Goal: Task Accomplishment & Management: Use online tool/utility

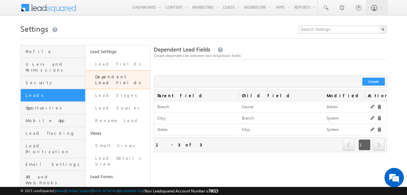
click at [196, 69] on div at bounding box center [270, 69] width 233 height 14
drag, startPoint x: 103, startPoint y: 65, endPoint x: 140, endPoint y: 68, distance: 37.7
click at [103, 65] on link "Lead Fields" at bounding box center [117, 64] width 65 height 13
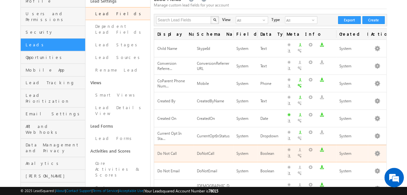
scroll to position [65, 0]
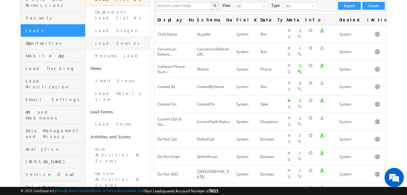
click at [105, 38] on link "Lead Sources" at bounding box center [117, 43] width 65 height 13
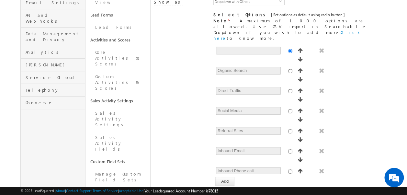
scroll to position [146, 0]
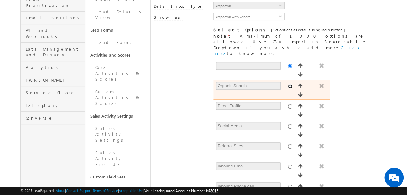
click at [288, 84] on input "radio" at bounding box center [290, 86] width 4 height 4
radio input "true"
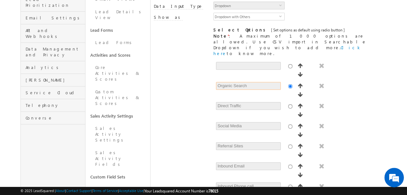
drag, startPoint x: 256, startPoint y: 54, endPoint x: 186, endPoint y: 44, distance: 70.3
click at [186, 60] on div "[ Provide atleast one option to proceed further. ] Show Value as Text Get Optio…" at bounding box center [270, 130] width 233 height 141
drag, startPoint x: 186, startPoint y: 44, endPoint x: 190, endPoint y: 56, distance: 12.8
click at [190, 60] on div "[ Provide atleast one option to proceed further. ] Show Value as Text Get Optio…" at bounding box center [270, 130] width 233 height 141
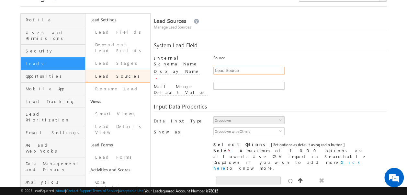
click at [229, 68] on input "Lead Source" at bounding box center [248, 71] width 71 height 8
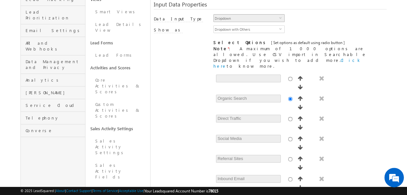
scroll to position [134, 0]
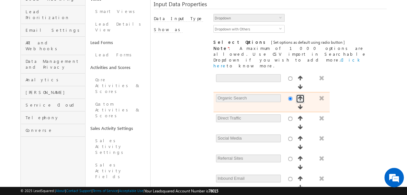
click at [297, 95] on span "button" at bounding box center [300, 97] width 6 height 5
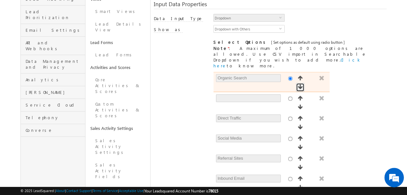
click at [303, 84] on span "button" at bounding box center [300, 86] width 6 height 5
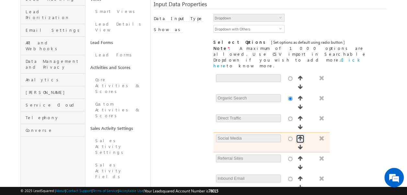
click at [297, 136] on span "button" at bounding box center [300, 138] width 6 height 5
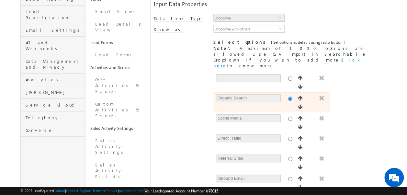
click at [318, 95] on span "button" at bounding box center [321, 97] width 6 height 5
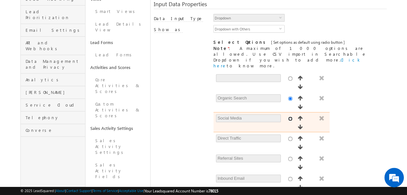
click at [288, 116] on input "radio" at bounding box center [290, 118] width 4 height 4
radio input "true"
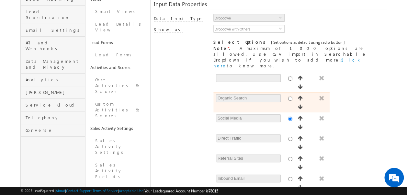
click at [318, 95] on span "button" at bounding box center [321, 97] width 6 height 5
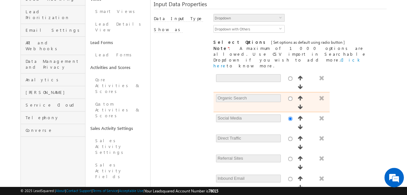
click at [318, 95] on span "button" at bounding box center [321, 97] width 6 height 5
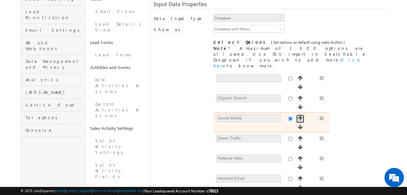
click at [297, 115] on span "button" at bounding box center [300, 117] width 6 height 5
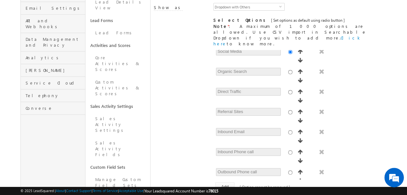
scroll to position [166, 0]
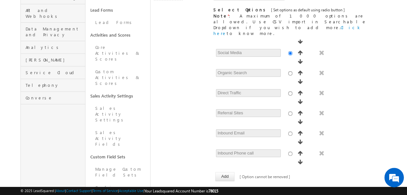
click at [318, 191] on span "button" at bounding box center [321, 193] width 6 height 5
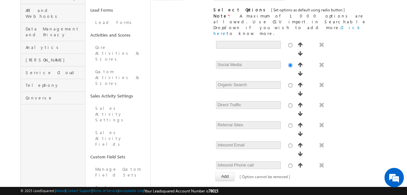
click at [223, 172] on button "Add" at bounding box center [224, 176] width 19 height 9
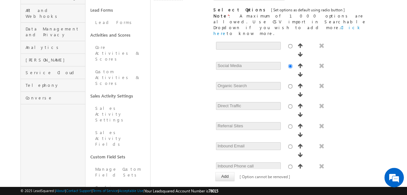
type input "Trade Shows"
click at [229, 187] on div "Lead Field Properties" at bounding box center [270, 191] width 233 height 8
click at [188, 109] on div "[ Provide atleast one option to proceed further. ] Show Value as Text Get Optio…" at bounding box center [270, 109] width 233 height 141
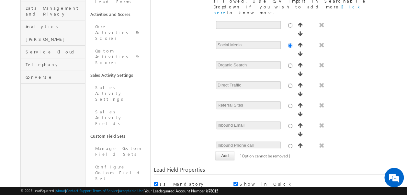
scroll to position [195, 0]
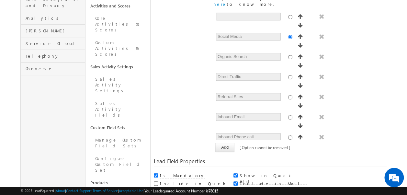
click at [288, 194] on input "radio" at bounding box center [290, 197] width 4 height 4
radio input "true"
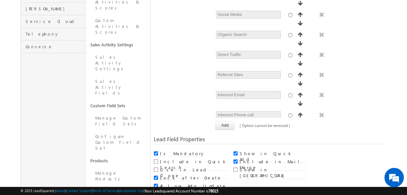
scroll to position [228, 0]
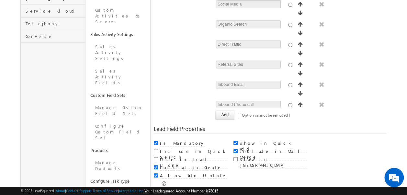
click at [163, 192] on button "Save" at bounding box center [167, 196] width 20 height 9
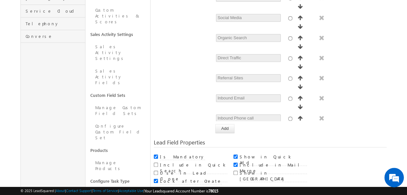
scroll to position [48, 0]
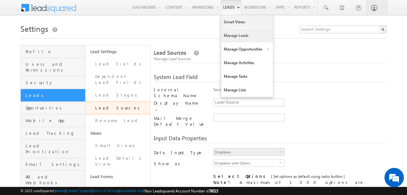
click at [227, 38] on link "Manage Leads" at bounding box center [247, 36] width 52 height 14
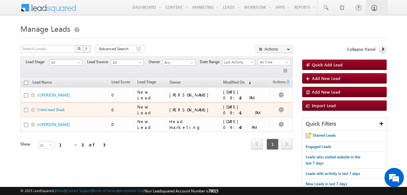
click at [54, 111] on span "test lead Shaik" at bounding box center [62, 109] width 44 height 6
click at [60, 109] on link "test lead Shaik" at bounding box center [52, 109] width 24 height 5
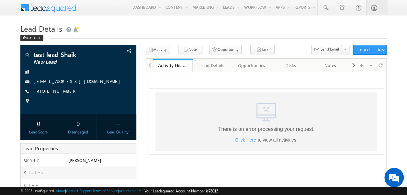
click at [243, 139] on span "Click Here" at bounding box center [245, 139] width 21 height 5
click at [240, 140] on span "Click Here" at bounding box center [245, 139] width 21 height 5
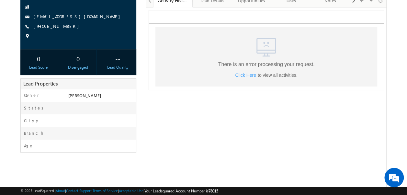
click at [247, 76] on span "Click Here" at bounding box center [245, 74] width 21 height 5
click at [242, 74] on span "Click Here" at bounding box center [245, 74] width 21 height 5
drag, startPoint x: 241, startPoint y: 74, endPoint x: 249, endPoint y: 76, distance: 7.7
click at [249, 76] on span "Click Here" at bounding box center [245, 74] width 21 height 5
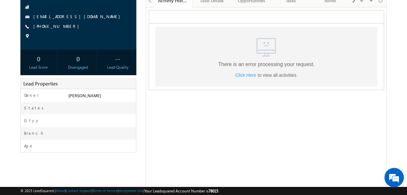
click at [247, 75] on span "Click Here" at bounding box center [245, 74] width 21 height 5
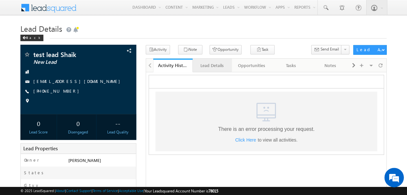
click at [216, 65] on div "Lead Details" at bounding box center [212, 65] width 28 height 8
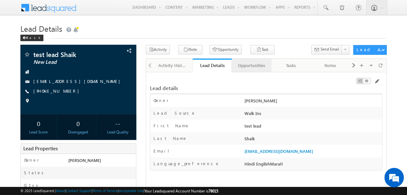
click at [248, 62] on div "Opportunities" at bounding box center [251, 65] width 28 height 8
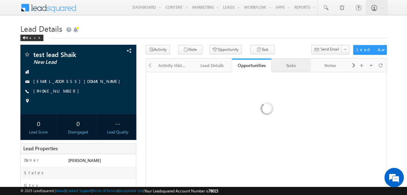
click at [283, 66] on div "Tasks" at bounding box center [290, 65] width 28 height 8
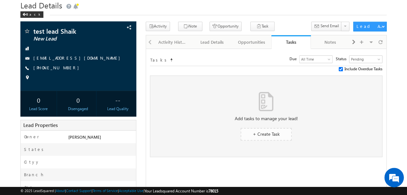
scroll to position [32, 0]
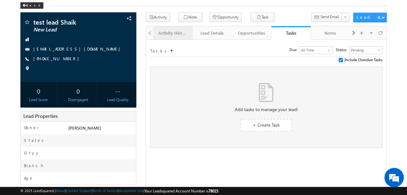
click at [169, 37] on link "Activity History" at bounding box center [172, 33] width 39 height 14
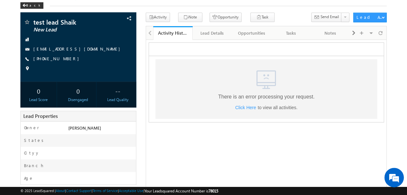
scroll to position [0, 0]
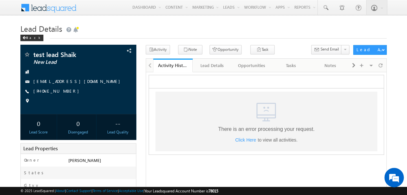
click at [246, 141] on span "Click Here" at bounding box center [245, 139] width 21 height 5
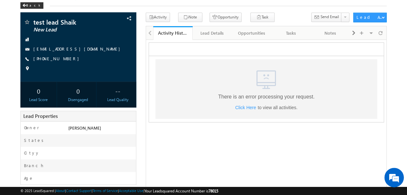
click at [243, 108] on span "Click Here" at bounding box center [245, 106] width 21 height 5
click at [241, 107] on span "Click Here" at bounding box center [245, 106] width 21 height 5
click at [244, 106] on span "Click Here" at bounding box center [245, 106] width 21 height 5
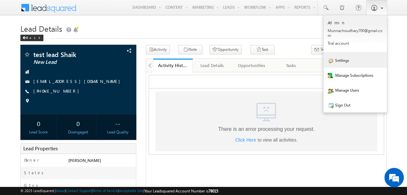
click at [341, 64] on link "Settings" at bounding box center [354, 60] width 63 height 15
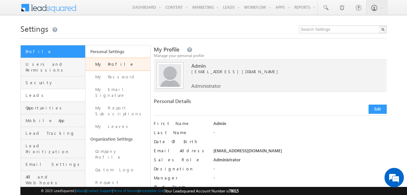
drag, startPoint x: 31, startPoint y: 86, endPoint x: 55, endPoint y: 89, distance: 24.1
click at [31, 92] on span "Leads" at bounding box center [55, 95] width 58 height 6
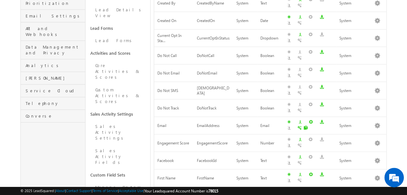
scroll to position [162, 0]
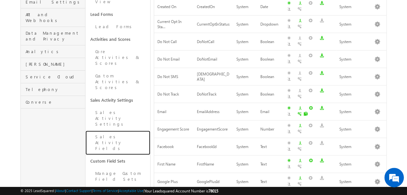
click at [109, 130] on link "Sales Activity Fields" at bounding box center [117, 142] width 65 height 24
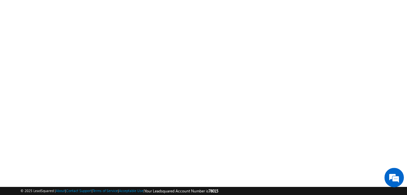
scroll to position [128, 0]
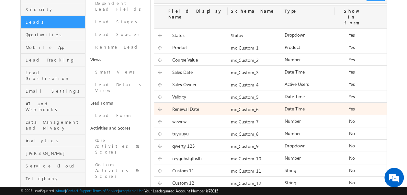
scroll to position [138, 0]
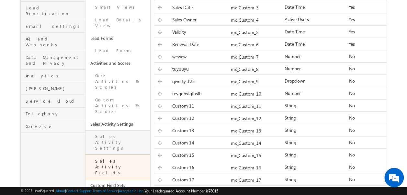
click at [121, 130] on link "Sales Activity Settings" at bounding box center [117, 142] width 65 height 24
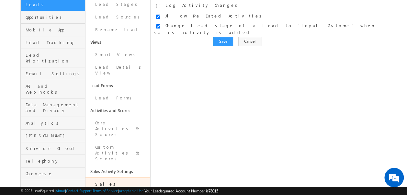
scroll to position [32, 0]
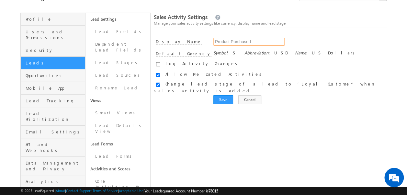
click at [242, 41] on input "Product Purchased" at bounding box center [248, 42] width 71 height 8
drag, startPoint x: 253, startPoint y: 41, endPoint x: 209, endPoint y: 41, distance: 44.6
click at [209, 41] on div "Display Name Product Purchased" at bounding box center [270, 44] width 233 height 12
type input "F"
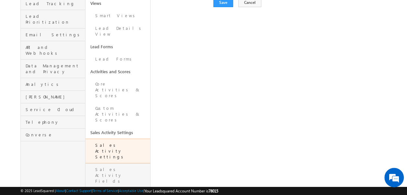
drag, startPoint x: 113, startPoint y: 118, endPoint x: 118, endPoint y: 124, distance: 8.2
click at [113, 163] on link "Sales Activity Fields" at bounding box center [117, 175] width 65 height 24
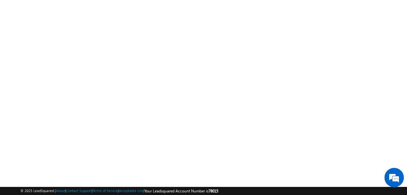
scroll to position [128, 0]
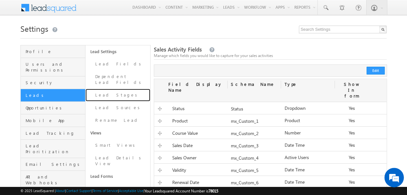
drag, startPoint x: 105, startPoint y: 86, endPoint x: 112, endPoint y: 87, distance: 6.2
click at [105, 89] on link "Lead Stages" at bounding box center [117, 95] width 65 height 13
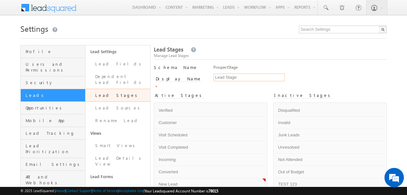
drag, startPoint x: 227, startPoint y: 78, endPoint x: 230, endPoint y: 83, distance: 6.2
click at [227, 78] on input "Lead Stage" at bounding box center [248, 77] width 71 height 8
drag, startPoint x: 241, startPoint y: 76, endPoint x: 209, endPoint y: 71, distance: 32.1
click at [209, 71] on div "Schema Name ProspectStage Display Name * Lead Stage" at bounding box center [270, 77] width 233 height 26
click at [213, 92] on div "Active Stages" at bounding box center [211, 96] width 114 height 12
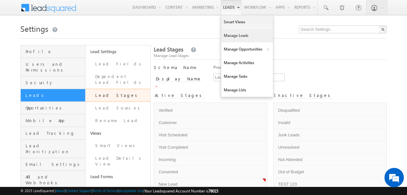
click at [231, 39] on link "Manage Leads" at bounding box center [247, 36] width 52 height 14
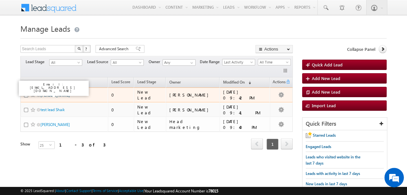
click at [48, 94] on link "[PERSON_NAME]" at bounding box center [54, 95] width 29 height 5
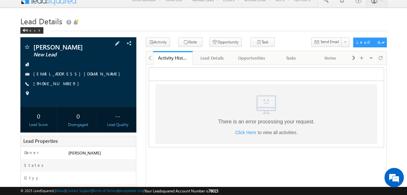
scroll to position [97, 0]
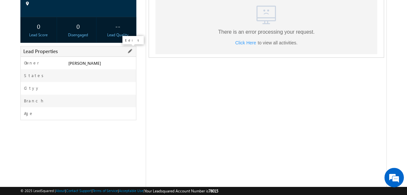
click at [128, 54] on span at bounding box center [129, 51] width 7 height 7
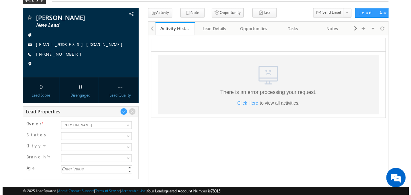
scroll to position [0, 0]
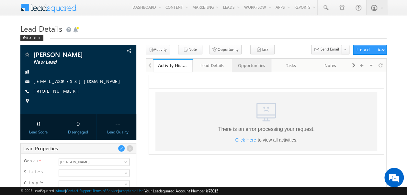
click at [249, 66] on div "Opportunities" at bounding box center [251, 65] width 28 height 8
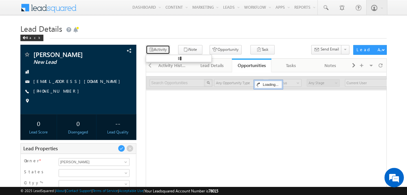
click at [160, 49] on button "Activity" at bounding box center [158, 49] width 24 height 9
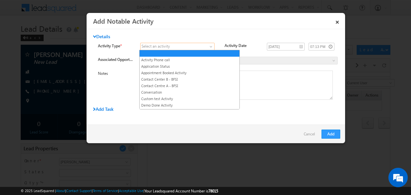
click at [211, 45] on span at bounding box center [211, 47] width 5 height 5
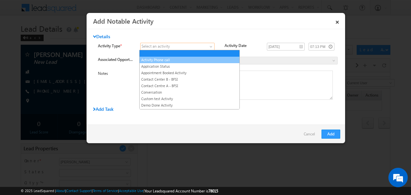
click at [168, 59] on link "Activity Phone call" at bounding box center [190, 60] width 100 height 6
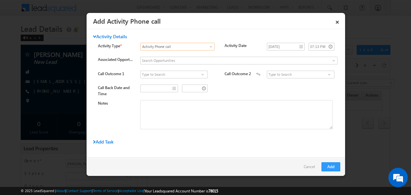
click at [201, 72] on span at bounding box center [203, 74] width 6 height 5
click at [151, 82] on link "Connected" at bounding box center [174, 81] width 68 height 7
type input "Connected"
click at [277, 74] on input at bounding box center [301, 75] width 68 height 8
click at [326, 75] on span at bounding box center [329, 74] width 6 height 5
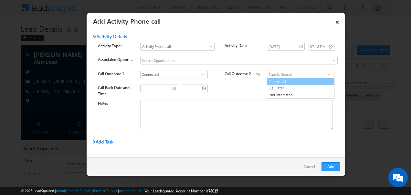
click at [270, 82] on link "Interested" at bounding box center [301, 81] width 68 height 7
type input "Interested"
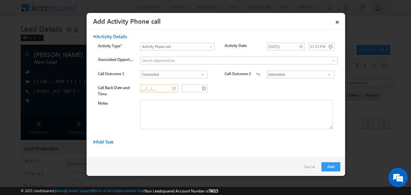
click at [173, 87] on input "__/__/__" at bounding box center [159, 88] width 38 height 8
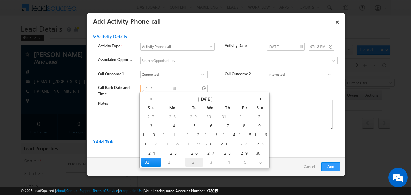
drag, startPoint x: 165, startPoint y: 163, endPoint x: 172, endPoint y: 127, distance: 36.9
click at [185, 162] on td "2" at bounding box center [194, 162] width 18 height 9
type input "09/02/25"
type input "07:13 PM"
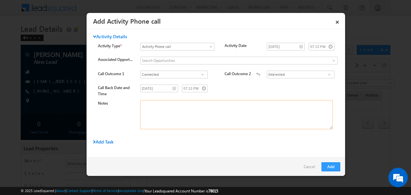
drag, startPoint x: 165, startPoint y: 111, endPoint x: 166, endPoint y: 108, distance: 3.8
click at [165, 111] on textarea "Notes" at bounding box center [236, 114] width 193 height 29
type textarea "gdajs fkks"
click at [329, 167] on button "Add" at bounding box center [331, 166] width 19 height 9
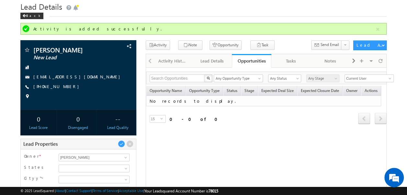
scroll to position [32, 0]
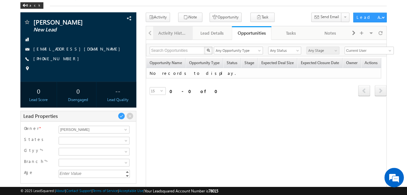
click at [175, 31] on div "Activity History" at bounding box center [172, 33] width 28 height 8
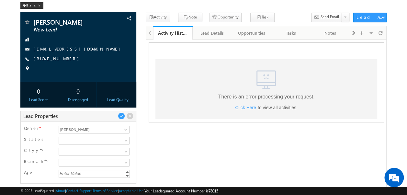
click at [244, 106] on span "Click Here" at bounding box center [245, 106] width 21 height 5
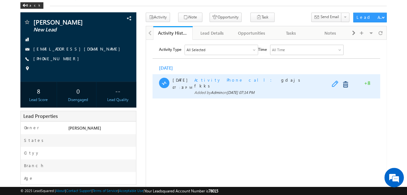
click at [333, 84] on span at bounding box center [336, 84] width 10 height 8
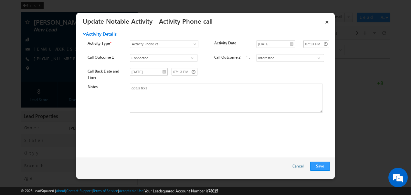
click at [299, 165] on link "Cancel" at bounding box center [300, 167] width 15 height 12
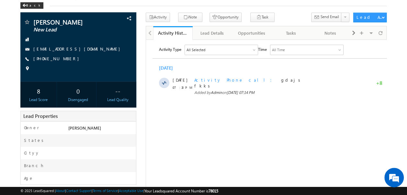
drag, startPoint x: 203, startPoint y: 117, endPoint x: 199, endPoint y: 113, distance: 6.4
click at [199, 103] on html "Activity Type All Selected Select All Sales Activities 1 Product Purchased Oppo…" at bounding box center [266, 70] width 240 height 63
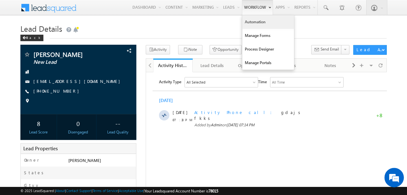
click at [257, 23] on link "Automation" at bounding box center [268, 22] width 52 height 14
click at [250, 22] on link "Automation" at bounding box center [268, 22] width 52 height 14
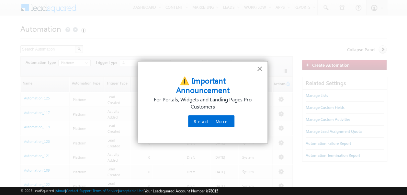
click at [259, 67] on button "×" at bounding box center [259, 68] width 6 height 10
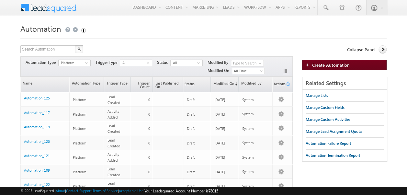
click at [308, 63] on img at bounding box center [308, 65] width 6 height 4
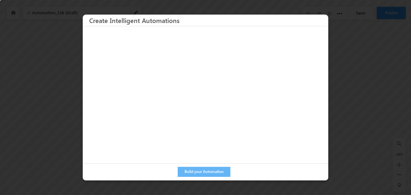
click at [348, 61] on div at bounding box center [205, 97] width 411 height 195
click at [206, 180] on div at bounding box center [205, 97] width 411 height 195
click at [201, 168] on button "Build your Automation" at bounding box center [204, 172] width 53 height 10
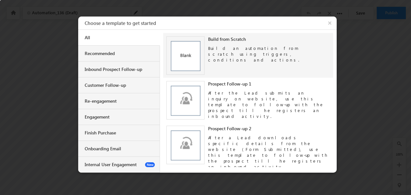
click at [194, 55] on img at bounding box center [186, 55] width 38 height 38
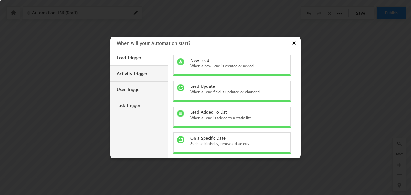
click at [294, 41] on button "×" at bounding box center [295, 43] width 12 height 13
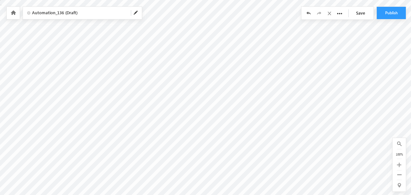
click at [199, 0] on div "Your session has expired. Please click here to login again. Another user is edi…" at bounding box center [205, 0] width 411 height 0
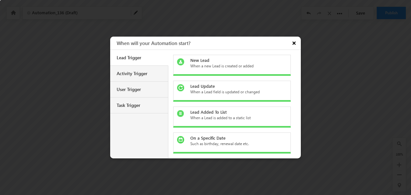
click at [294, 42] on button "×" at bounding box center [295, 43] width 12 height 13
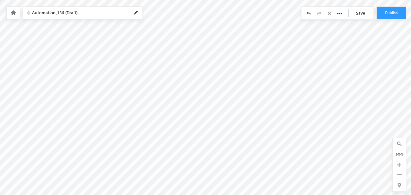
click at [196, 0] on div "Your session has expired. Please click here to login again. Another user is edi…" at bounding box center [205, 0] width 411 height 0
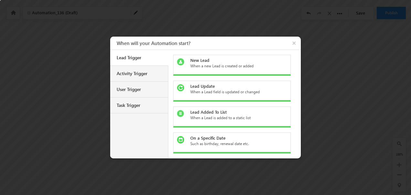
click at [141, 60] on div "Lead Trigger" at bounding box center [139, 58] width 58 height 16
click at [200, 62] on div "New Lead" at bounding box center [236, 60] width 91 height 6
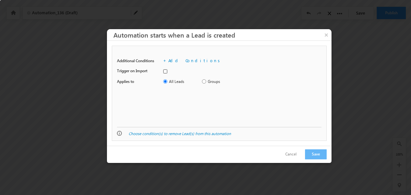
click at [166, 71] on input "checkbox" at bounding box center [165, 71] width 4 height 4
checkbox input "true"
click at [320, 149] on button "Save" at bounding box center [316, 154] width 22 height 10
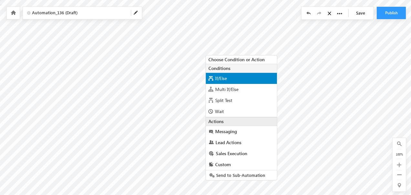
click at [222, 77] on span "If/Else" at bounding box center [221, 78] width 12 height 6
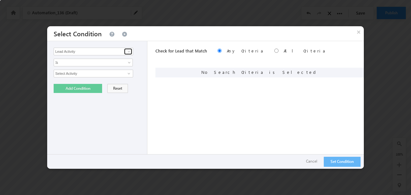
click at [130, 50] on span at bounding box center [128, 51] width 5 height 5
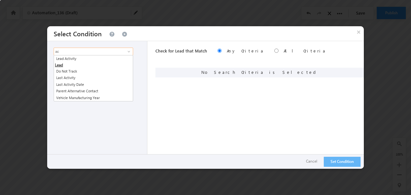
type input "a"
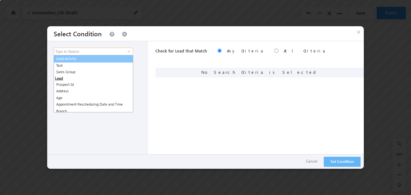
click at [78, 60] on link "Lead Activity" at bounding box center [94, 58] width 80 height 7
type input "Lead Activity"
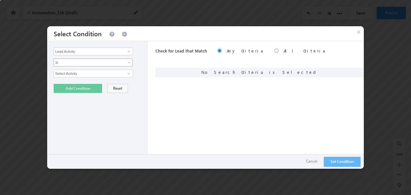
click at [76, 61] on span "Is" at bounding box center [89, 63] width 70 height 6
click at [71, 71] on link "Is" at bounding box center [93, 69] width 79 height 6
click at [84, 74] on input "Select Activity" at bounding box center [94, 74] width 80 height 8
click at [88, 72] on input "Select Activity" at bounding box center [94, 74] width 80 height 8
click at [131, 74] on span at bounding box center [128, 73] width 5 height 5
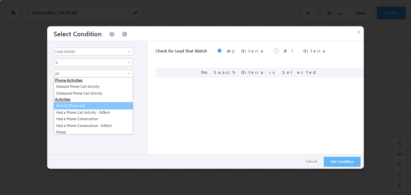
click at [70, 105] on link "Activity Phone call" at bounding box center [94, 105] width 80 height 7
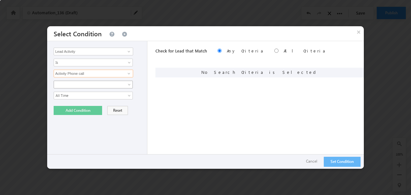
type input "Activity Phone call"
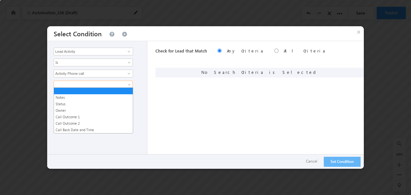
click at [75, 83] on span at bounding box center [89, 85] width 70 height 6
click at [70, 115] on link "Call Outcome 1" at bounding box center [93, 117] width 79 height 6
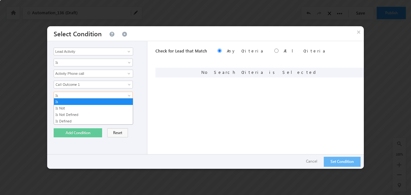
click at [74, 93] on span "Is" at bounding box center [89, 96] width 70 height 6
click at [64, 102] on link "Is" at bounding box center [93, 102] width 79 height 6
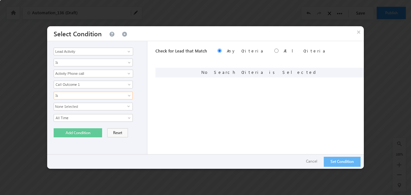
click at [61, 106] on span "None Selected" at bounding box center [90, 106] width 73 height 7
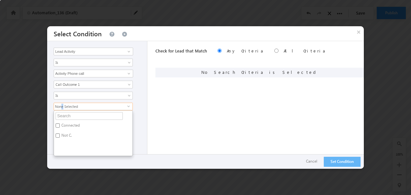
drag, startPoint x: 61, startPoint y: 107, endPoint x: 66, endPoint y: 125, distance: 18.0
click at [65, 125] on label "Connected" at bounding box center [70, 126] width 32 height 10
click at [60, 125] on input "Connected" at bounding box center [58, 125] width 4 height 4
checkbox input "true"
click at [56, 160] on div "Set Condition ReLoad Cancel" at bounding box center [205, 161] width 317 height 10
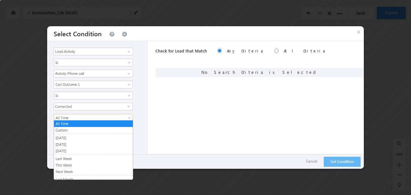
drag, startPoint x: 71, startPoint y: 115, endPoint x: 73, endPoint y: 121, distance: 6.4
click at [71, 115] on span "All Time" at bounding box center [89, 118] width 70 height 6
click at [70, 122] on link "All Time" at bounding box center [93, 124] width 79 height 6
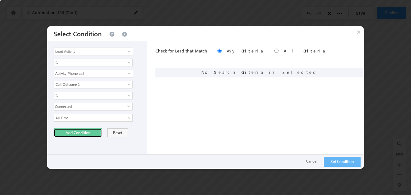
click at [86, 131] on button "Add Condition" at bounding box center [78, 132] width 49 height 9
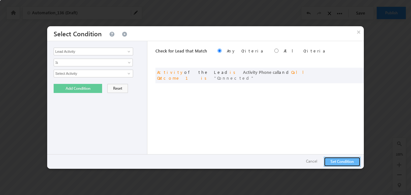
click at [336, 161] on button "Set Condition" at bounding box center [342, 162] width 37 height 10
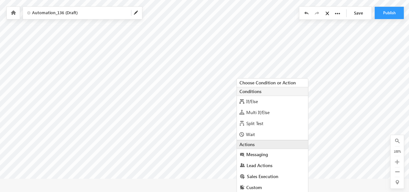
scroll to position [16, 0]
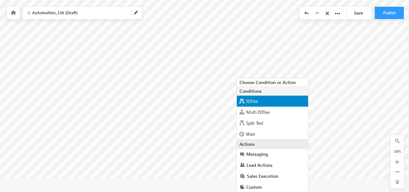
click at [248, 101] on span "If/Else" at bounding box center [252, 101] width 12 height 6
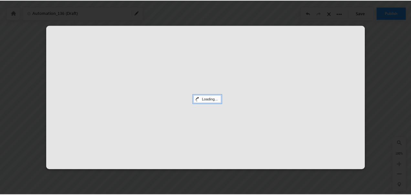
scroll to position [0, 0]
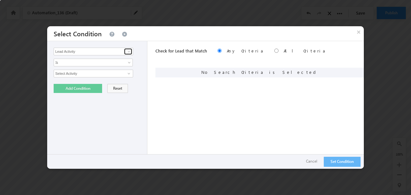
click at [127, 52] on span at bounding box center [128, 51] width 5 height 5
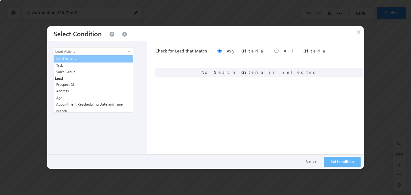
click at [99, 59] on link "Lead Activity" at bounding box center [94, 58] width 80 height 7
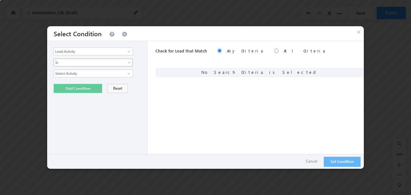
click at [89, 62] on span "Is" at bounding box center [89, 63] width 70 height 6
click at [79, 68] on link "Is" at bounding box center [93, 69] width 79 height 6
click at [128, 73] on span at bounding box center [128, 73] width 5 height 5
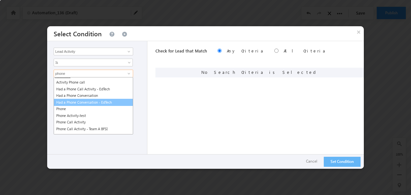
scroll to position [32, 0]
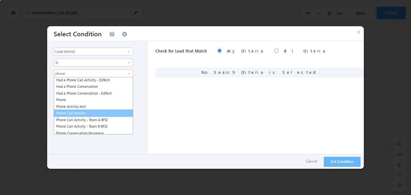
click at [73, 111] on link "Phone Call Activity" at bounding box center [94, 112] width 80 height 7
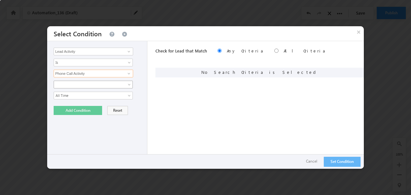
type input "Phone Call Activity"
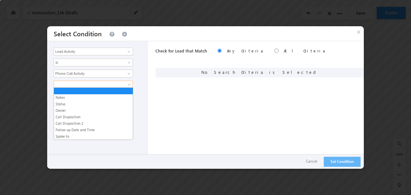
click at [73, 85] on span at bounding box center [89, 85] width 70 height 6
click at [68, 114] on link "Call Disposition" at bounding box center [93, 117] width 79 height 6
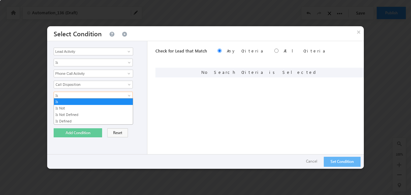
click at [70, 95] on span "Is" at bounding box center [89, 96] width 70 height 6
click at [67, 102] on link "Is" at bounding box center [93, 102] width 79 height 6
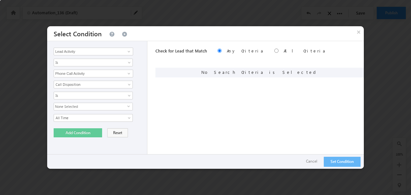
click at [67, 105] on span "None Selected" at bounding box center [90, 106] width 73 height 7
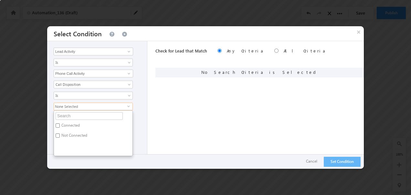
click at [61, 133] on label "Not Connected" at bounding box center [74, 136] width 40 height 10
click at [60, 133] on input "Not Connected" at bounding box center [58, 135] width 4 height 4
checkbox input "true"
drag, startPoint x: 60, startPoint y: 162, endPoint x: 61, endPoint y: 157, distance: 4.6
click at [59, 162] on div "Set Condition ReLoad Cancel" at bounding box center [205, 161] width 317 height 10
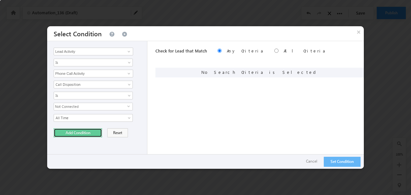
click at [77, 131] on button "Add Condition" at bounding box center [78, 132] width 49 height 9
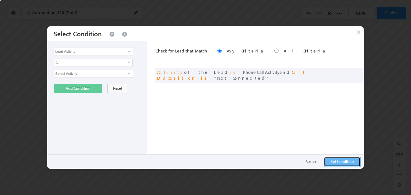
click at [328, 162] on button "Set Condition" at bounding box center [342, 162] width 37 height 10
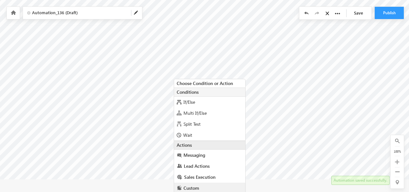
scroll to position [16, 0]
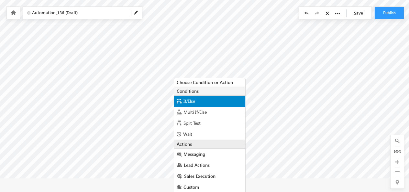
click at [185, 102] on span "If/Else" at bounding box center [189, 101] width 12 height 6
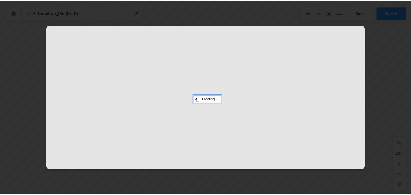
scroll to position [0, 0]
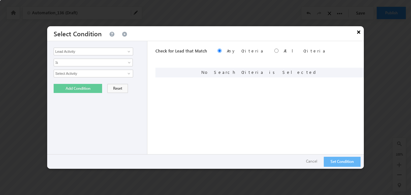
click at [358, 32] on button "×" at bounding box center [359, 31] width 10 height 11
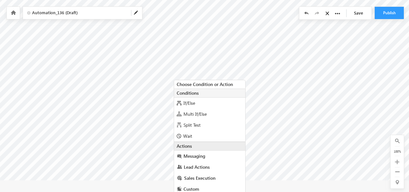
scroll to position [16, 0]
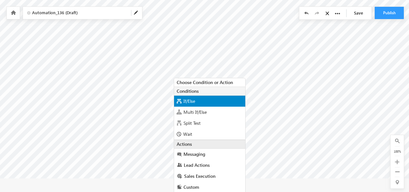
click at [186, 100] on span "If/Else" at bounding box center [189, 101] width 12 height 6
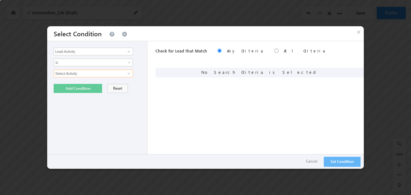
click at [69, 74] on input "Select Activity" at bounding box center [94, 74] width 80 height 8
click at [86, 71] on input "Select Activity" at bounding box center [94, 74] width 80 height 8
click at [90, 73] on input "Select Activity" at bounding box center [94, 74] width 80 height 8
click at [128, 74] on span at bounding box center [128, 73] width 5 height 5
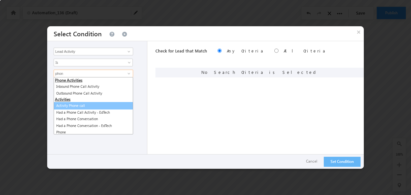
click at [80, 105] on link "Activity Phone call" at bounding box center [94, 105] width 80 height 7
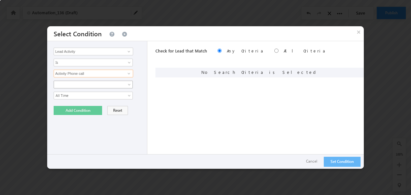
type input "Activity Phone call"
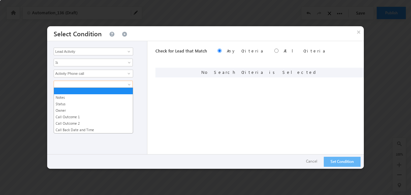
click at [82, 83] on span at bounding box center [89, 85] width 70 height 6
click at [70, 115] on link "Call Outcome 1" at bounding box center [93, 117] width 79 height 6
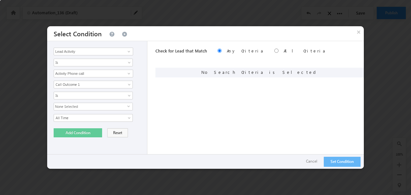
click at [82, 105] on span "None Selected" at bounding box center [90, 106] width 73 height 7
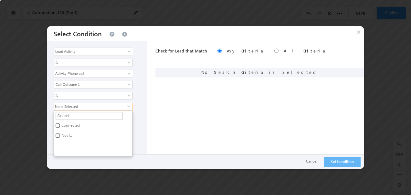
click at [59, 123] on input "Connected" at bounding box center [58, 125] width 4 height 4
click at [137, 126] on div "Connected select Connected Not C." at bounding box center [99, 129] width 90 height 53
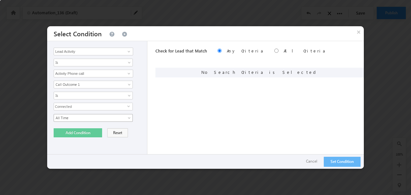
click at [77, 118] on span "All Time" at bounding box center [89, 118] width 70 height 6
click at [140, 109] on div "Notes Status Owner Call Outcome 1 Call Outcome 2 Call Back Date and Time Call O…" at bounding box center [99, 101] width 90 height 41
click at [88, 95] on span "Is" at bounding box center [89, 96] width 70 height 6
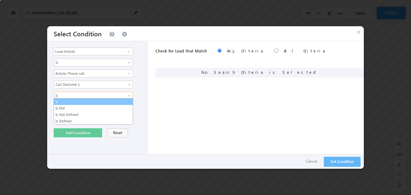
click at [68, 100] on link "Is" at bounding box center [93, 102] width 79 height 6
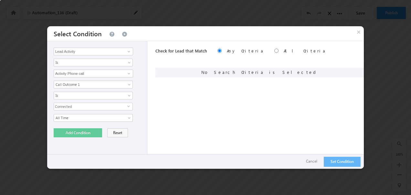
click at [76, 105] on span "Connected" at bounding box center [90, 106] width 73 height 7
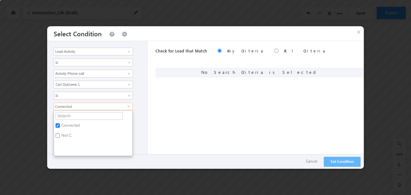
click at [71, 123] on label "Connected" at bounding box center [70, 126] width 32 height 10
click at [60, 123] on input "Connected" at bounding box center [58, 125] width 4 height 4
click at [71, 123] on label "Connected" at bounding box center [70, 126] width 32 height 10
click at [60, 123] on input "Connected" at bounding box center [58, 125] width 4 height 4
checkbox input "true"
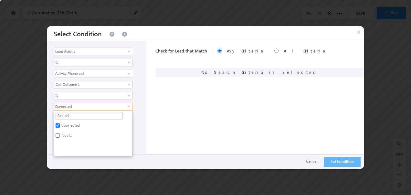
click at [136, 120] on div "Connected select Connected Not C." at bounding box center [99, 129] width 90 height 53
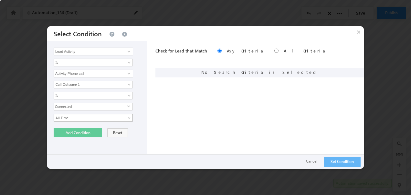
click at [102, 116] on span "All Time" at bounding box center [89, 118] width 70 height 6
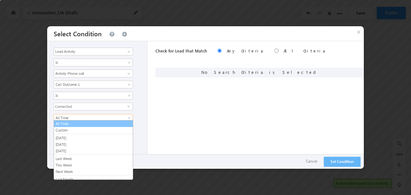
click at [73, 123] on link "All Time" at bounding box center [93, 124] width 79 height 6
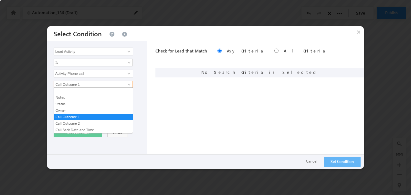
click at [78, 83] on span "Call Outcome 1" at bounding box center [89, 85] width 70 height 6
click at [63, 121] on link "Call Outcome 2" at bounding box center [93, 123] width 79 height 6
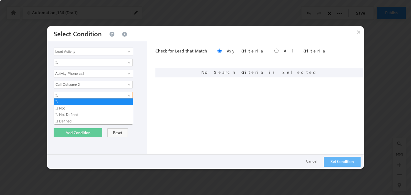
drag, startPoint x: 72, startPoint y: 93, endPoint x: 71, endPoint y: 102, distance: 9.1
click at [72, 93] on span "Is" at bounding box center [89, 96] width 70 height 6
click at [61, 100] on link "Is" at bounding box center [93, 102] width 79 height 6
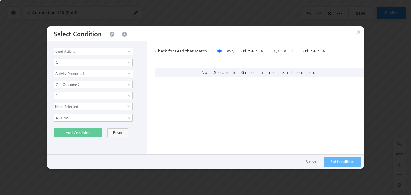
click at [71, 104] on span "None Selected" at bounding box center [90, 106] width 73 height 7
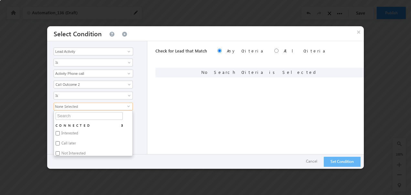
drag, startPoint x: 140, startPoint y: 100, endPoint x: 178, endPoint y: 43, distance: 69.3
click at [140, 99] on div "Notes Status Owner Call Outcome 1 Call Outcome 2 Call Back Date and Time Call O…" at bounding box center [99, 124] width 90 height 87
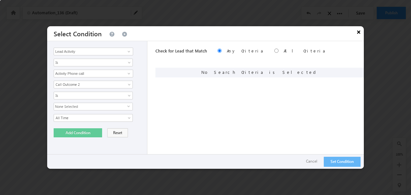
click at [357, 32] on button "×" at bounding box center [359, 31] width 10 height 11
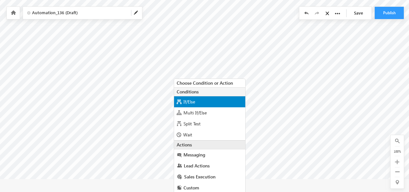
scroll to position [16, 0]
click at [184, 101] on span "If/Else" at bounding box center [189, 101] width 12 height 6
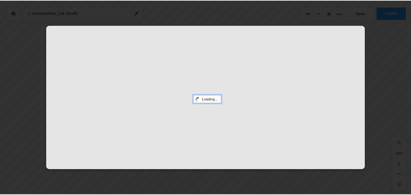
scroll to position [0, 0]
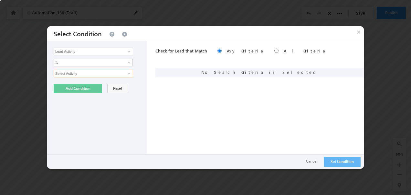
drag, startPoint x: 86, startPoint y: 75, endPoint x: 89, endPoint y: 72, distance: 3.7
click at [86, 75] on input "Select Activity" at bounding box center [94, 74] width 80 height 8
click at [127, 76] on input "Select Activity" at bounding box center [94, 74] width 80 height 8
click at [127, 72] on span at bounding box center [128, 73] width 5 height 5
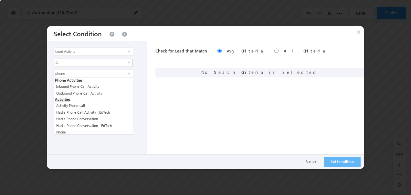
type input "phone"
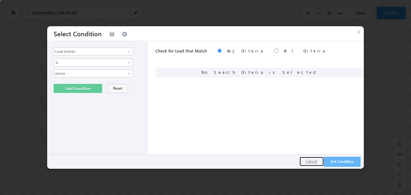
click at [311, 159] on button "Cancel" at bounding box center [312, 161] width 24 height 9
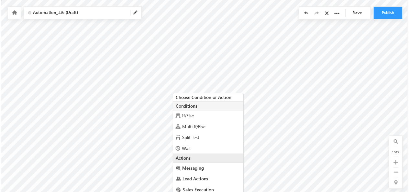
scroll to position [16, 0]
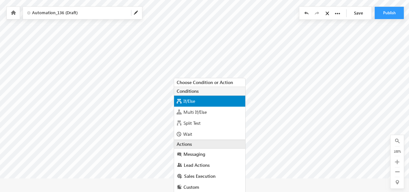
click at [183, 100] on div "If/Else" at bounding box center [209, 101] width 71 height 11
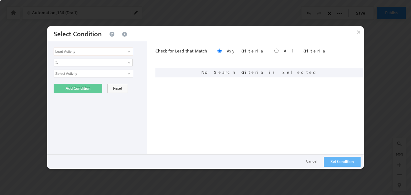
click at [113, 52] on input "Lead Activity" at bounding box center [94, 52] width 80 height 8
click at [127, 51] on span at bounding box center [128, 51] width 5 height 5
type input "phone"
drag, startPoint x: 74, startPoint y: 52, endPoint x: 91, endPoint y: 59, distance: 18.9
click at [74, 52] on input "phone" at bounding box center [94, 52] width 80 height 8
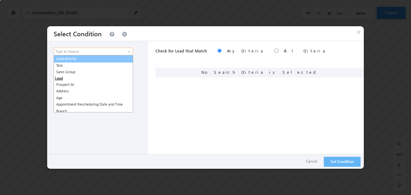
click at [71, 61] on link "Lead Activity" at bounding box center [94, 58] width 80 height 7
type input "Lead Activity"
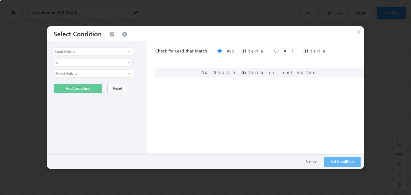
drag, startPoint x: 76, startPoint y: 74, endPoint x: 83, endPoint y: 72, distance: 7.9
click at [76, 74] on input "Select Activity" at bounding box center [94, 74] width 80 height 8
click at [102, 72] on input "Select Activity" at bounding box center [94, 74] width 80 height 8
click at [128, 69] on div "Lead Activity Task Sales Group Prospect Id Address Age Appointment Rescheduling…" at bounding box center [97, 104] width 100 height 127
click at [126, 72] on span at bounding box center [128, 73] width 5 height 5
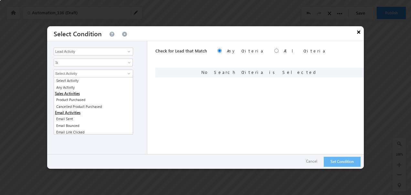
click at [358, 32] on button "×" at bounding box center [359, 31] width 10 height 11
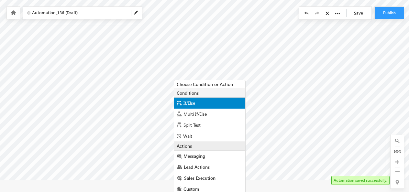
scroll to position [16, 0]
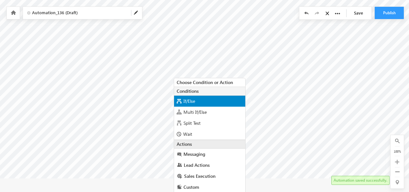
click at [190, 100] on span "If/Else" at bounding box center [189, 101] width 12 height 6
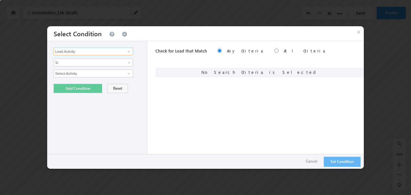
click at [100, 51] on input "Lead Activity" at bounding box center [94, 52] width 80 height 8
click at [99, 75] on input "Select Activity" at bounding box center [94, 74] width 80 height 8
click at [102, 72] on input "Select Activity" at bounding box center [94, 74] width 80 height 8
click at [127, 72] on span at bounding box center [128, 73] width 5 height 5
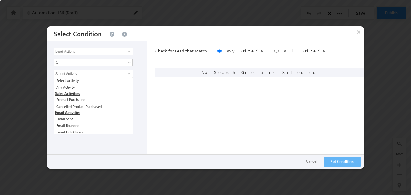
click at [106, 50] on input "Lead Activity" at bounding box center [94, 52] width 80 height 8
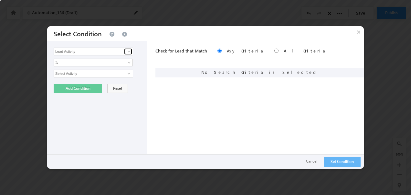
drag, startPoint x: 128, startPoint y: 49, endPoint x: 126, endPoint y: 55, distance: 5.7
click at [128, 49] on span at bounding box center [128, 51] width 5 height 5
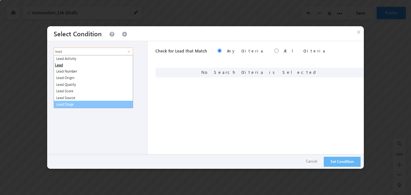
click at [69, 105] on link "Lead Stage" at bounding box center [94, 104] width 80 height 7
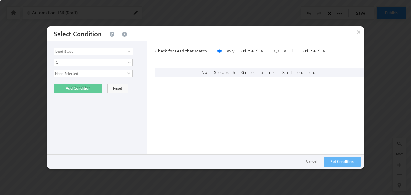
type input "Lead Stage"
click at [72, 74] on span "None Selected" at bounding box center [90, 73] width 73 height 7
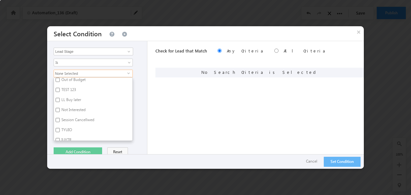
scroll to position [299, 0]
click at [74, 70] on span "None Selected" at bounding box center [90, 73] width 73 height 7
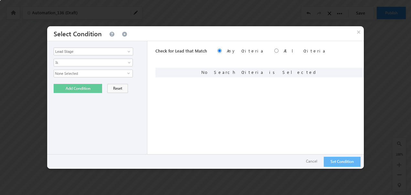
click at [73, 72] on span "None Selected" at bounding box center [90, 73] width 73 height 7
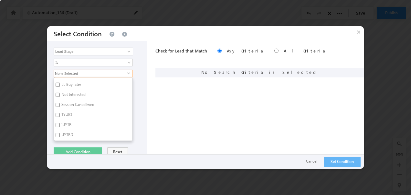
click at [139, 70] on div "None Selected select Verified Customer Visit Scheduled Visit Completed Incoming…" at bounding box center [99, 105] width 90 height 71
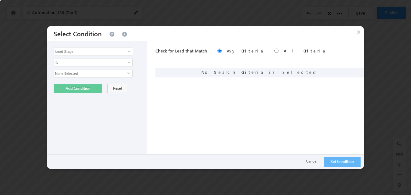
click at [83, 74] on span "None Selected" at bounding box center [90, 73] width 73 height 7
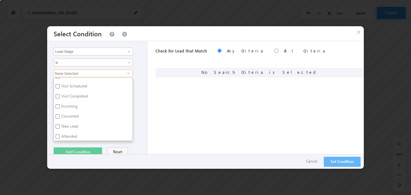
scroll to position [0, 0]
click at [72, 85] on input "text" at bounding box center [89, 83] width 67 height 8
type input "in"
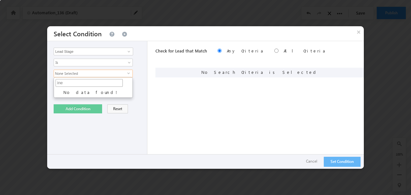
type input "in"
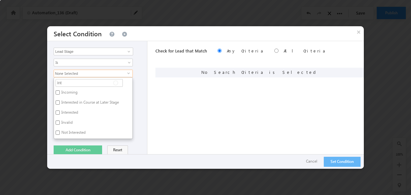
type input "inte"
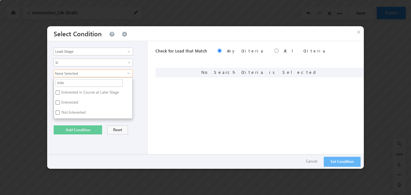
click at [70, 102] on label "Interested" at bounding box center [69, 103] width 31 height 10
click at [60, 102] on input "Interested" at bounding box center [58, 102] width 4 height 4
checkbox input "true"
click at [133, 123] on div "Lead Activity Task Sales Group Prospect Id Address Age Appointment Rescheduling…" at bounding box center [97, 104] width 100 height 127
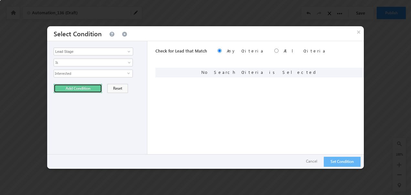
click at [85, 87] on button "Add Condition" at bounding box center [78, 88] width 49 height 9
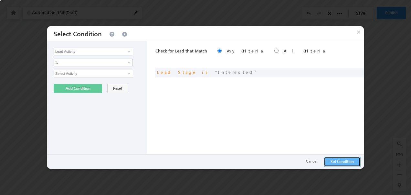
click at [336, 162] on button "Set Condition" at bounding box center [342, 162] width 37 height 10
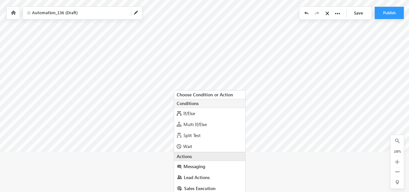
scroll to position [55, 0]
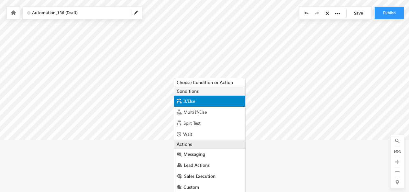
click at [189, 101] on span "If/Else" at bounding box center [189, 101] width 12 height 6
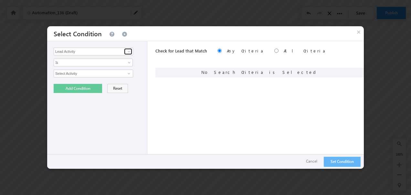
click at [130, 50] on span at bounding box center [128, 51] width 5 height 5
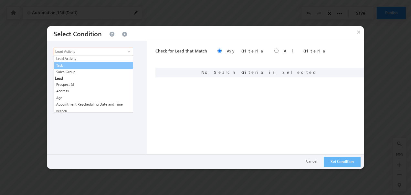
click at [79, 65] on link "Task" at bounding box center [94, 65] width 80 height 7
type input "Task"
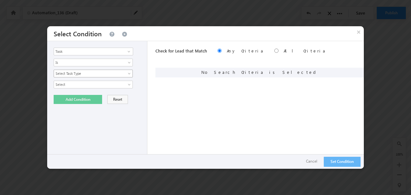
click at [90, 72] on span "Select Task Type" at bounding box center [89, 74] width 70 height 6
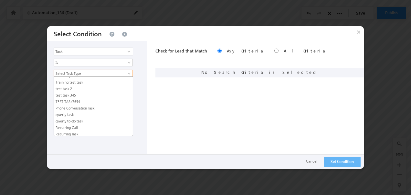
scroll to position [0, 0]
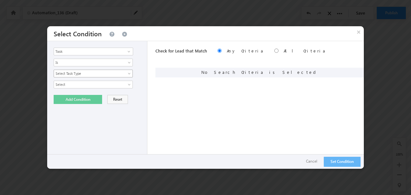
click at [85, 73] on span "Select Task Type" at bounding box center [89, 74] width 70 height 6
click at [81, 71] on span "Select Task Type" at bounding box center [89, 74] width 70 height 6
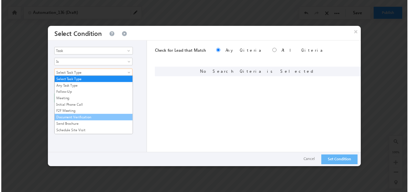
scroll to position [211, 0]
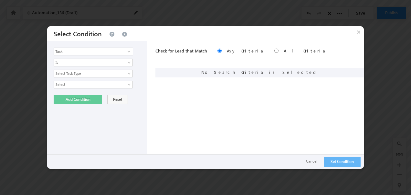
click at [142, 74] on div "Lead Activity Task Sales Group Prospect Id Address Age Appointment Rescheduling…" at bounding box center [97, 104] width 100 height 127
click at [313, 162] on button "Cancel" at bounding box center [312, 161] width 24 height 9
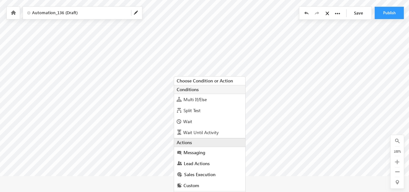
scroll to position [66, 0]
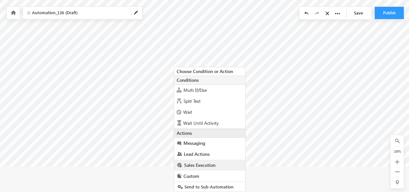
click at [190, 169] on link "Sales Execution" at bounding box center [209, 165] width 71 height 11
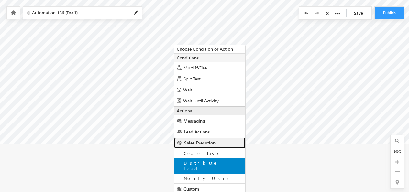
scroll to position [96, 0]
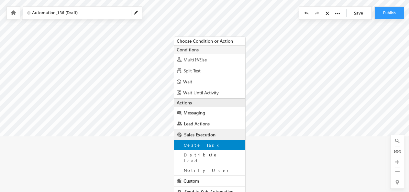
click at [195, 147] on span "Create Task" at bounding box center [202, 144] width 37 height 5
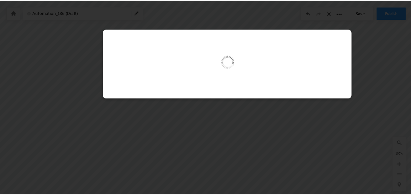
scroll to position [38, 0]
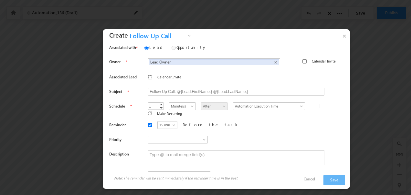
click at [148, 76] on input "Calendar Invite" at bounding box center [150, 77] width 4 height 4
checkbox input "true"
click at [161, 90] on input "Follow Up Call: @{Lead:FirstName,} @{Lead:LastName,}" at bounding box center [236, 92] width 177 height 8
click at [248, 92] on input "Follow Up Call: @{Lead:FirstName,} @{Lead:LastName,}" at bounding box center [236, 92] width 177 height 8
click at [159, 107] on link "Decrement" at bounding box center [161, 108] width 5 height 4
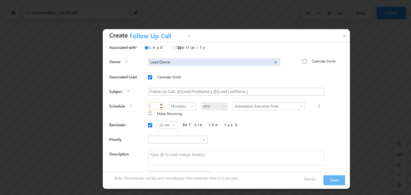
click at [159, 107] on link "Decrement" at bounding box center [161, 108] width 5 height 4
type input "2"
click at [159, 104] on link "Increment" at bounding box center [161, 104] width 5 height 3
click at [191, 105] on span at bounding box center [193, 107] width 5 height 5
click at [169, 123] on link "Day(s)" at bounding box center [174, 126] width 26 height 6
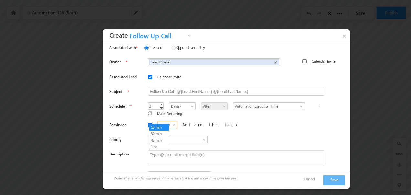
click at [172, 124] on span at bounding box center [174, 126] width 5 height 5
click at [157, 127] on link "15 min" at bounding box center [159, 127] width 20 height 6
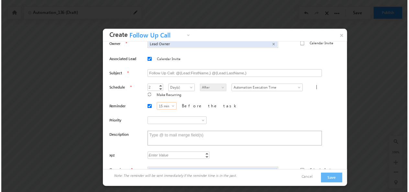
scroll to position [25, 0]
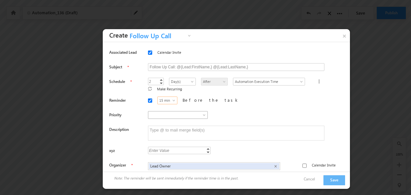
click at [197, 112] on span at bounding box center [175, 115] width 54 height 6
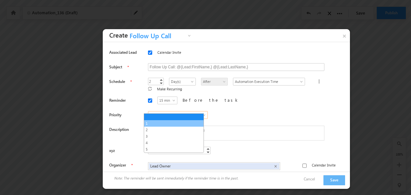
click at [158, 124] on link "1" at bounding box center [174, 123] width 60 height 6
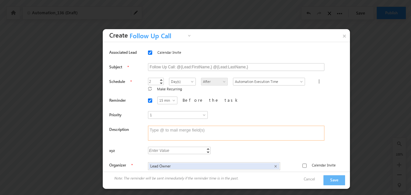
click at [165, 126] on textarea at bounding box center [236, 132] width 177 height 15
type textarea "vfeg3egve"
click at [201, 147] on div "Enter Value" at bounding box center [179, 150] width 62 height 7
click at [305, 160] on div "Calendar Invite" at bounding box center [319, 162] width 33 height 13
click at [303, 163] on input "Calendar Invite" at bounding box center [305, 165] width 4 height 4
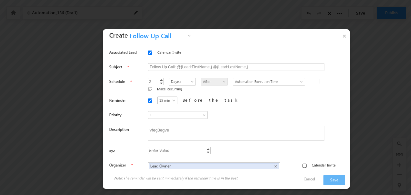
checkbox input "true"
click at [334, 179] on button "Save" at bounding box center [335, 180] width 22 height 10
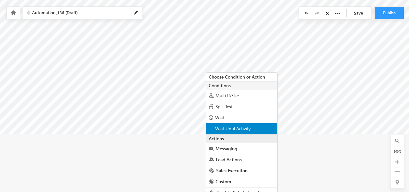
scroll to position [105, 0]
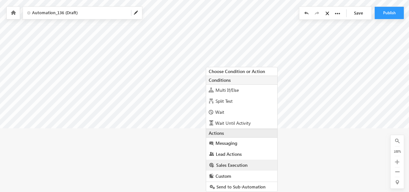
click at [222, 168] on link "Sales Execution" at bounding box center [241, 165] width 71 height 11
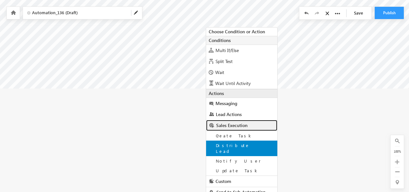
scroll to position [145, 0]
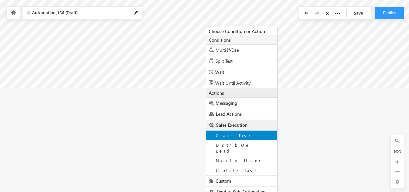
click at [227, 135] on span "Create Task" at bounding box center [234, 135] width 37 height 5
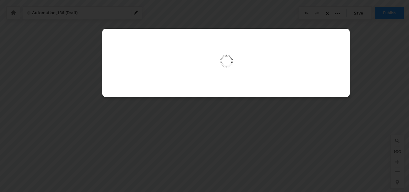
scroll to position [77, 0]
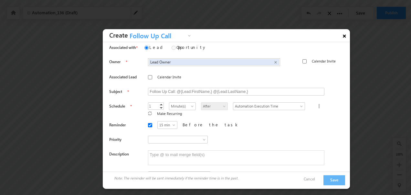
click at [346, 36] on link "×" at bounding box center [344, 34] width 11 height 11
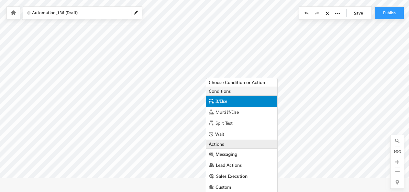
click at [217, 102] on span "If/Else" at bounding box center [221, 101] width 12 height 6
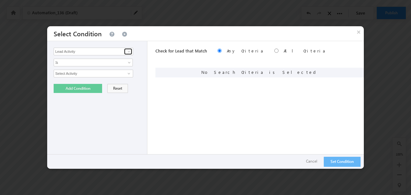
click at [127, 51] on span at bounding box center [128, 51] width 5 height 5
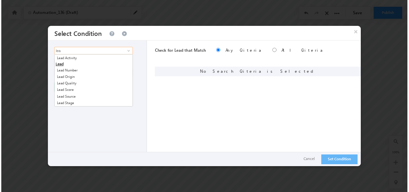
scroll to position [0, 0]
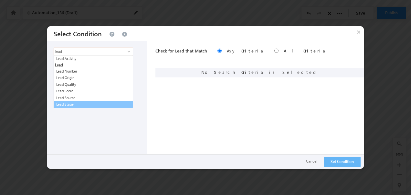
click at [69, 104] on link "Lead Stage" at bounding box center [94, 104] width 80 height 7
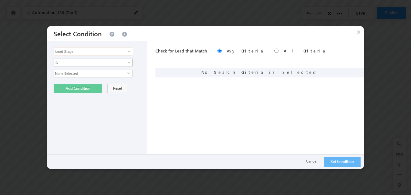
type input "Lead Stage"
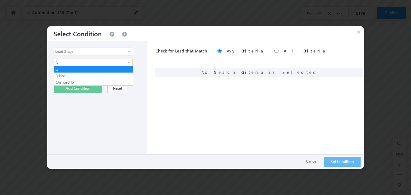
click at [69, 61] on span "Is" at bounding box center [89, 63] width 70 height 6
click at [65, 67] on link "Is" at bounding box center [93, 69] width 79 height 6
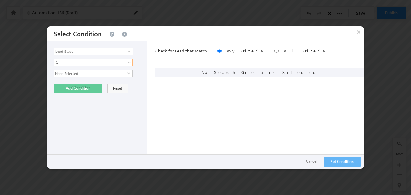
click at [63, 73] on span "None Selected" at bounding box center [90, 73] width 73 height 7
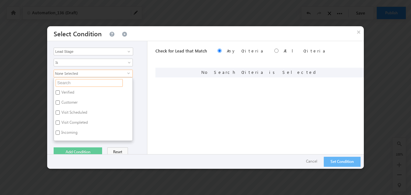
click at [64, 81] on input "text" at bounding box center [89, 83] width 67 height 8
type input "de"
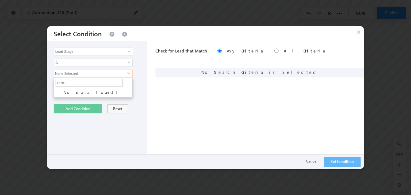
type input "de"
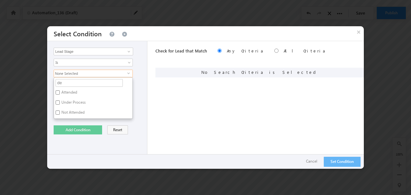
type input "d"
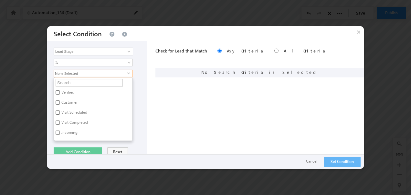
type input "n"
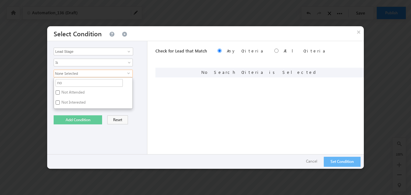
type input "not"
click at [58, 100] on input "Not Interested" at bounding box center [58, 102] width 4 height 4
checkbox input "true"
drag, startPoint x: 57, startPoint y: 92, endPoint x: 60, endPoint y: 99, distance: 7.8
click at [57, 92] on input "Not Attended" at bounding box center [58, 92] width 4 height 4
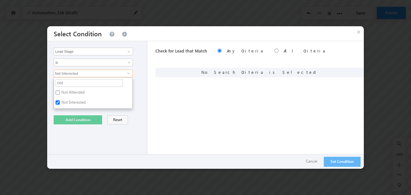
checkbox input "true"
click at [56, 100] on input "Not Interested" at bounding box center [58, 102] width 4 height 4
checkbox input "false"
click at [64, 116] on button "Add Condition" at bounding box center [78, 119] width 49 height 9
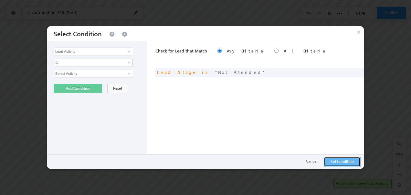
click at [331, 163] on button "Set Condition" at bounding box center [342, 162] width 37 height 10
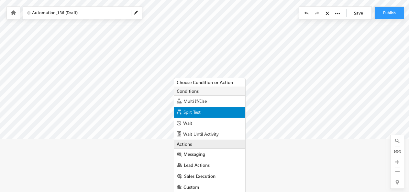
scroll to position [144, 0]
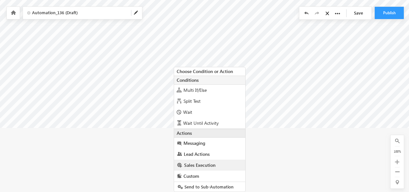
click at [188, 166] on span "Sales Execution" at bounding box center [199, 165] width 31 height 6
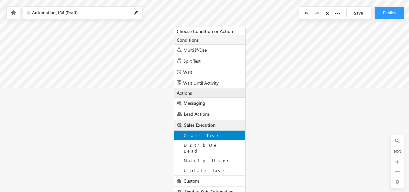
click at [196, 137] on span "Create Task" at bounding box center [202, 135] width 37 height 5
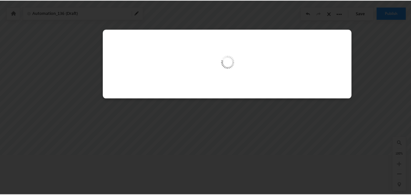
scroll to position [116, 0]
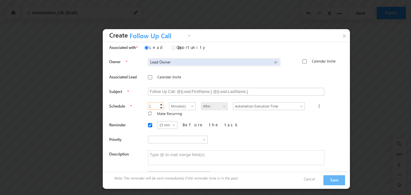
click at [159, 106] on link "Decrement" at bounding box center [161, 108] width 5 height 4
type input "2"
click at [159, 104] on link "Increment" at bounding box center [161, 104] width 5 height 3
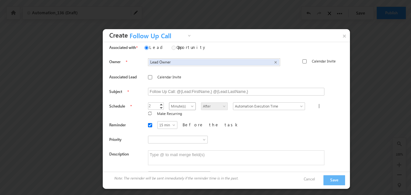
click at [181, 103] on span "Minute(s)" at bounding box center [182, 106] width 26 height 6
click at [168, 123] on link "Day(s)" at bounding box center [174, 126] width 26 height 6
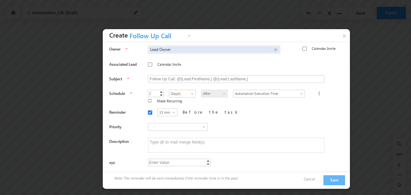
scroll to position [25, 0]
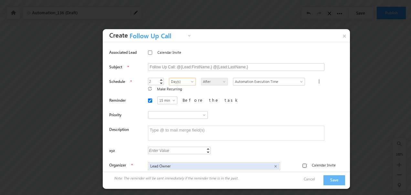
click at [303, 163] on input "Calendar Invite" at bounding box center [305, 165] width 4 height 4
checkbox input "true"
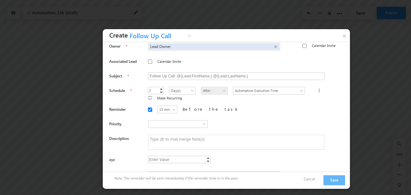
scroll to position [0, 0]
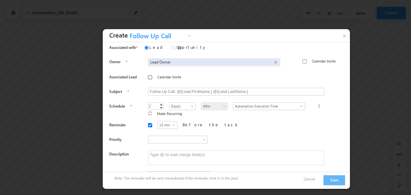
click at [148, 76] on input "Calendar Invite" at bounding box center [150, 77] width 4 height 4
checkbox input "true"
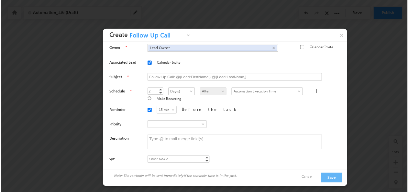
scroll to position [25, 0]
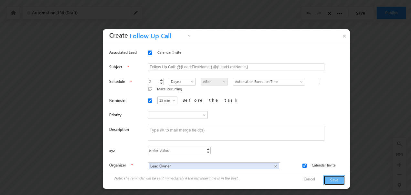
click at [334, 176] on button "Save" at bounding box center [335, 180] width 22 height 10
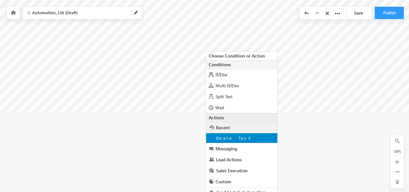
scroll to position [204, 0]
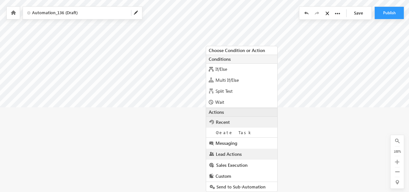
click at [221, 155] on span "Lead Actions" at bounding box center [229, 154] width 26 height 6
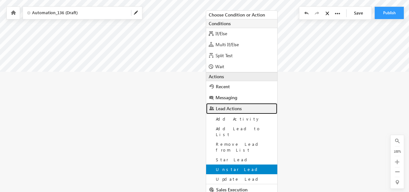
scroll to position [253, 0]
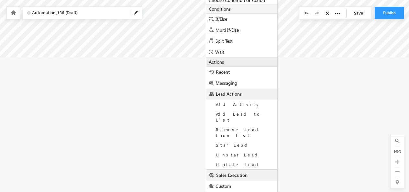
click at [223, 172] on span "Sales Execution" at bounding box center [231, 175] width 31 height 6
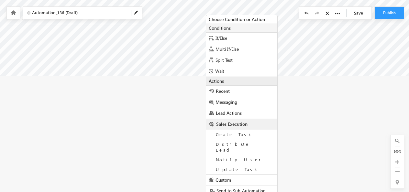
scroll to position [234, 0]
click at [220, 115] on span "Lead Actions" at bounding box center [229, 114] width 26 height 6
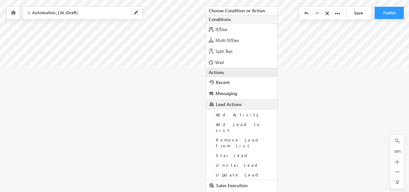
scroll to position [253, 0]
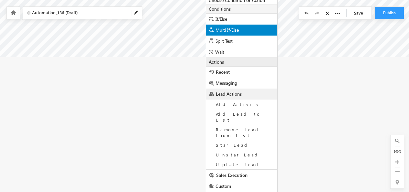
click at [221, 30] on span "Multi If/Else" at bounding box center [226, 30] width 23 height 6
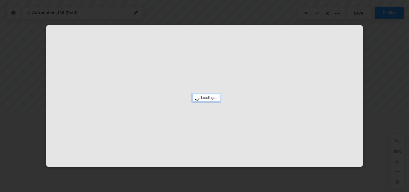
scroll to position [193, 0]
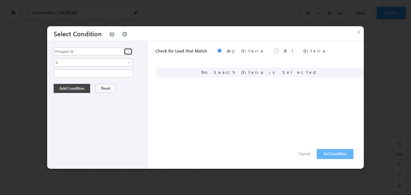
click at [130, 52] on span at bounding box center [128, 51] width 5 height 5
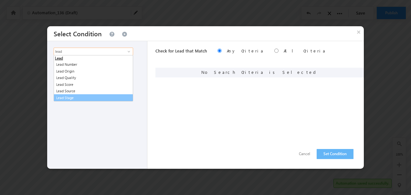
drag, startPoint x: 64, startPoint y: 96, endPoint x: 64, endPoint y: 82, distance: 13.9
click at [63, 96] on link "Lead Stage" at bounding box center [94, 97] width 80 height 7
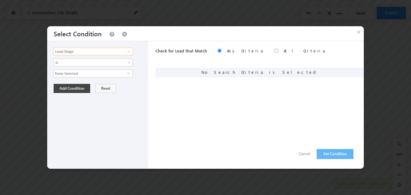
type input "Lead Stage"
click at [67, 75] on span "None Selected" at bounding box center [90, 73] width 73 height 7
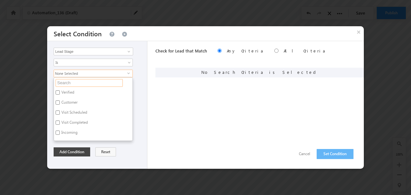
click at [73, 79] on input "text" at bounding box center [89, 83] width 67 height 8
type input "no"
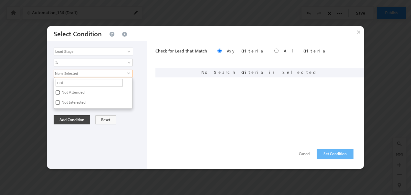
click at [58, 90] on input "Not Attended" at bounding box center [58, 92] width 4 height 4
checkbox input "true"
click at [67, 117] on button "Add Condition" at bounding box center [72, 119] width 37 height 9
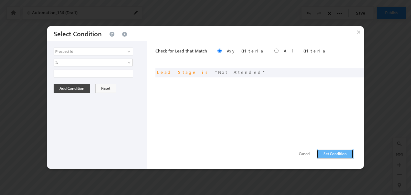
click at [327, 152] on button "Set Condition" at bounding box center [335, 154] width 37 height 10
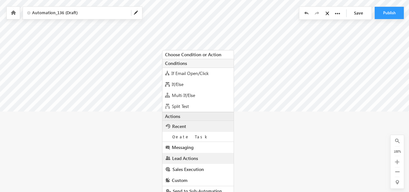
scroll to position [281, 0]
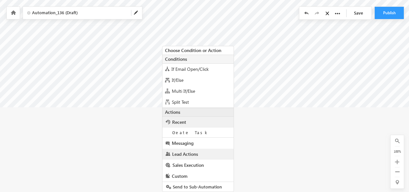
click at [181, 153] on span "Lead Actions" at bounding box center [185, 154] width 26 height 6
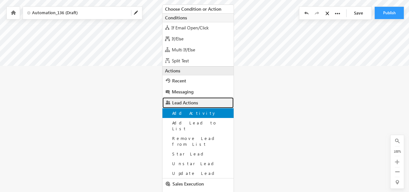
scroll to position [331, 0]
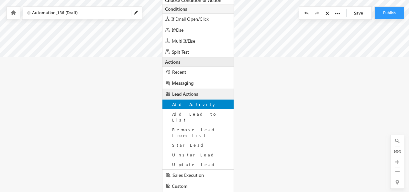
click at [186, 107] on span "Add Activity" at bounding box center [194, 104] width 44 height 5
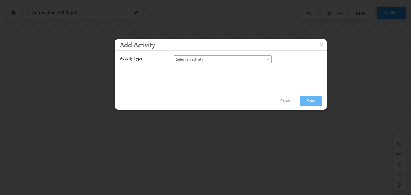
click at [199, 59] on span "Select an activity" at bounding box center [218, 59] width 86 height 6
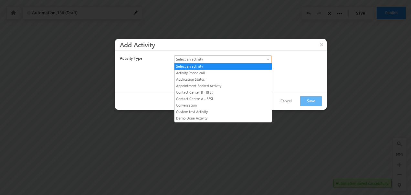
click at [285, 100] on button "Cancel" at bounding box center [286, 100] width 24 height 9
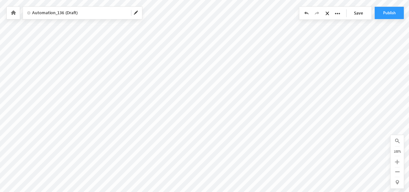
scroll to position [168, 0]
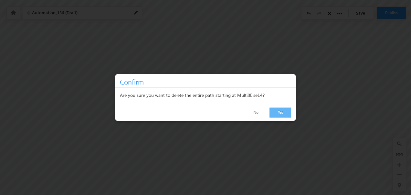
click at [275, 112] on link "Yes" at bounding box center [281, 112] width 22 height 10
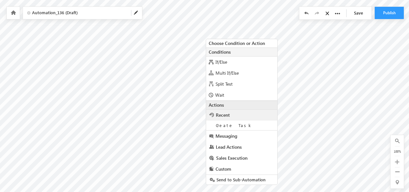
scroll to position [220, 0]
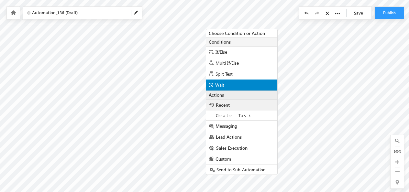
click at [220, 85] on span "Wait" at bounding box center [219, 85] width 9 height 6
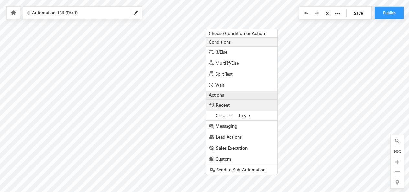
radio input "true"
type input "1"
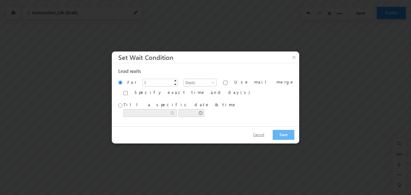
click at [251, 133] on button "Cancel" at bounding box center [259, 134] width 24 height 9
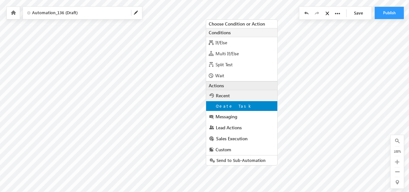
scroll to position [230, 0]
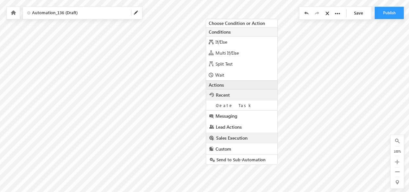
click at [225, 137] on span "Sales Execution" at bounding box center [231, 138] width 31 height 6
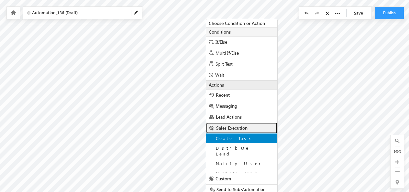
scroll to position [235, 0]
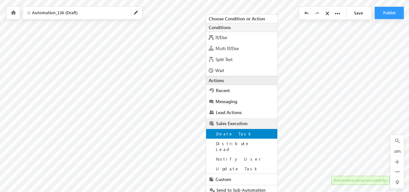
click at [221, 133] on span "Create Task" at bounding box center [234, 133] width 37 height 5
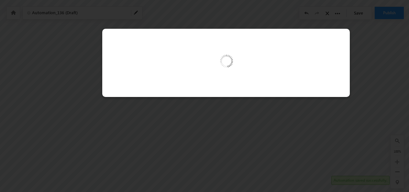
scroll to position [232, 0]
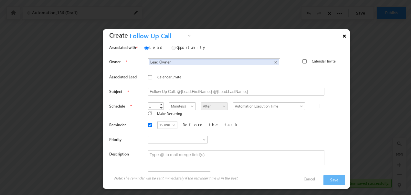
click at [343, 35] on link "×" at bounding box center [344, 34] width 11 height 11
